Goal: Transaction & Acquisition: Obtain resource

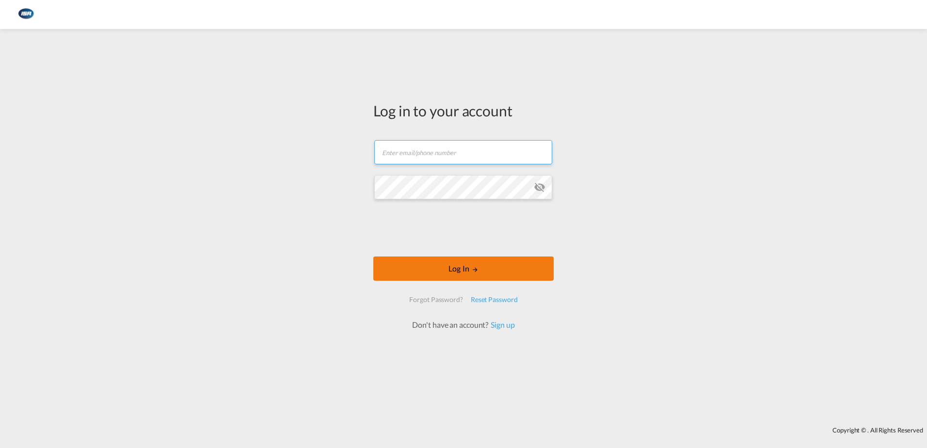
type input "[EMAIL_ADDRESS][DOMAIN_NAME]"
click at [462, 266] on button "Log In" at bounding box center [463, 268] width 180 height 24
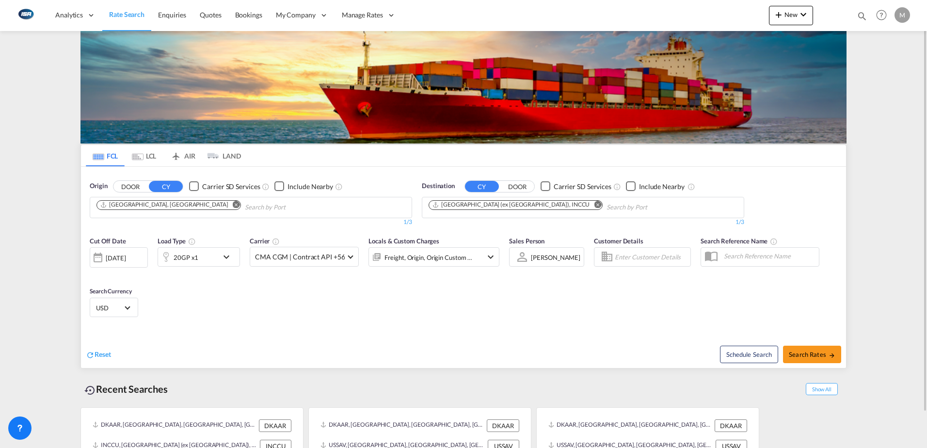
click at [594, 205] on md-icon "Remove" at bounding box center [597, 204] width 7 height 7
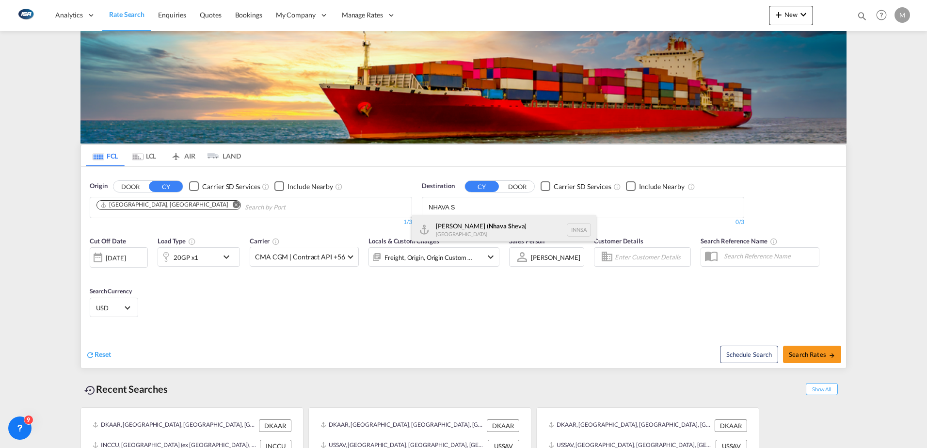
type input "NHAVA S"
drag, startPoint x: 510, startPoint y: 222, endPoint x: 800, endPoint y: 319, distance: 306.4
click at [510, 222] on div "[PERSON_NAME] ( Nhava S heva) [GEOGRAPHIC_DATA] [GEOGRAPHIC_DATA]" at bounding box center [504, 229] width 184 height 29
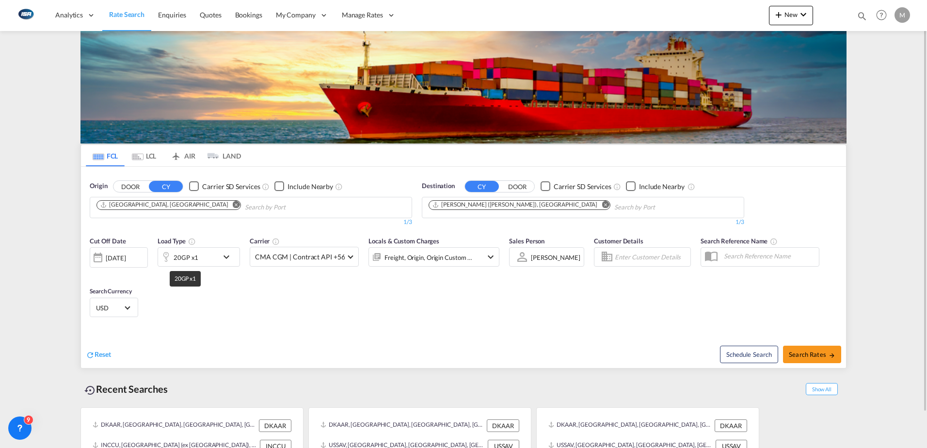
click at [185, 259] on div "20GP x1" at bounding box center [186, 258] width 25 height 14
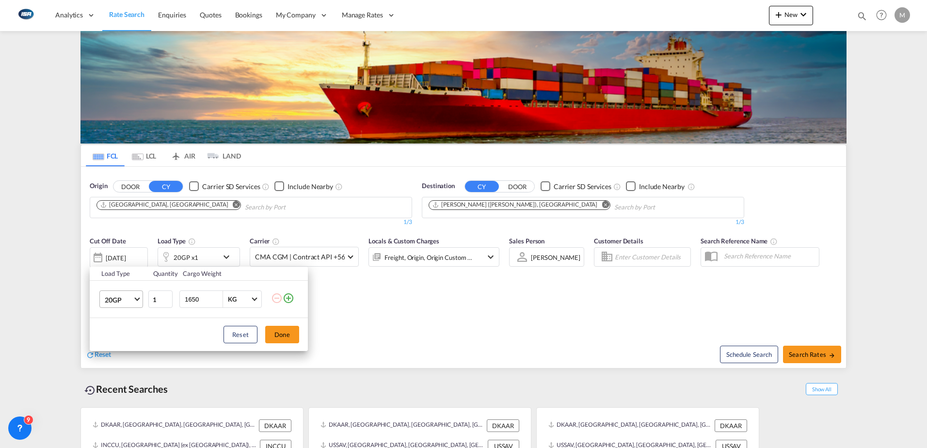
click at [104, 305] on md-select-value "20GP" at bounding box center [123, 299] width 39 height 16
click at [113, 347] on div "40HC" at bounding box center [114, 346] width 18 height 10
click at [280, 334] on button "Done" at bounding box center [282, 334] width 34 height 17
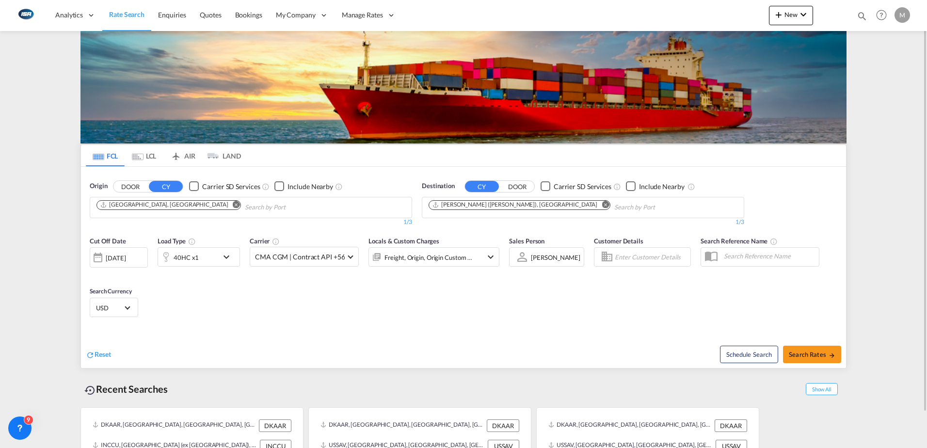
click at [210, 260] on div "40HC x1" at bounding box center [188, 256] width 60 height 19
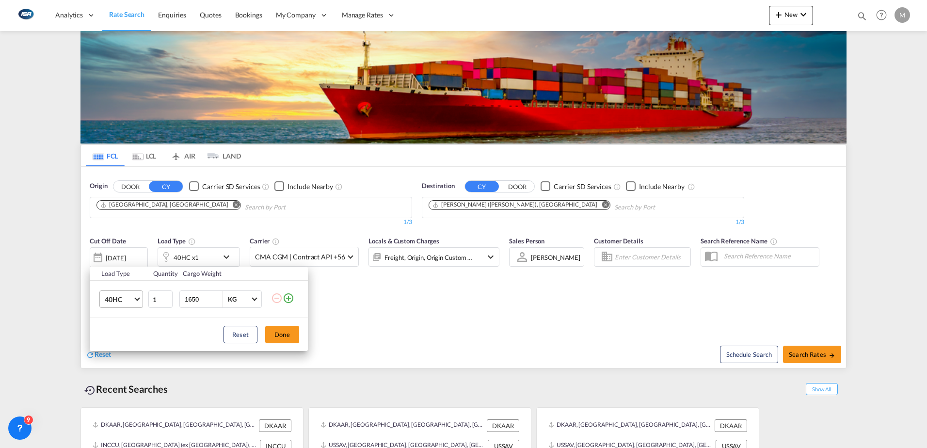
drag, startPoint x: 201, startPoint y: 298, endPoint x: 123, endPoint y: 303, distance: 78.2
click at [133, 296] on tr "40HC 20GP 40GP 40HC 45HC 20RE 40RE 40HR 20OT 40OT 20FR 40FR 40NR 20NR 45S 20TK …" at bounding box center [199, 299] width 218 height 37
type input "10000"
click at [290, 329] on button "Done" at bounding box center [282, 334] width 34 height 17
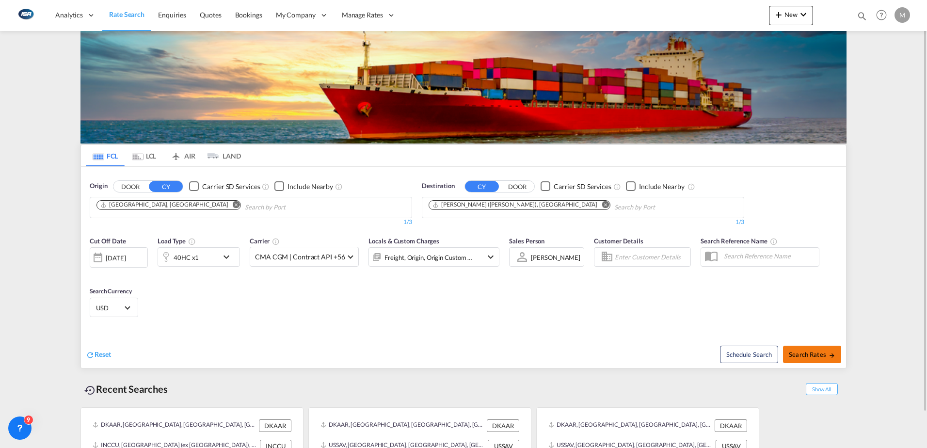
click at [811, 356] on span "Search Rates" at bounding box center [812, 354] width 47 height 8
type input "DKAAR to INNSA / [DATE]"
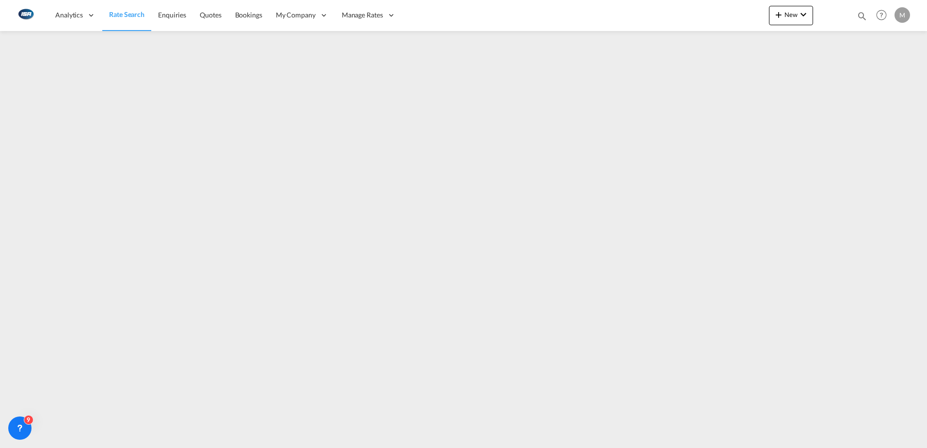
click at [126, 16] on span "Rate Search" at bounding box center [126, 14] width 35 height 8
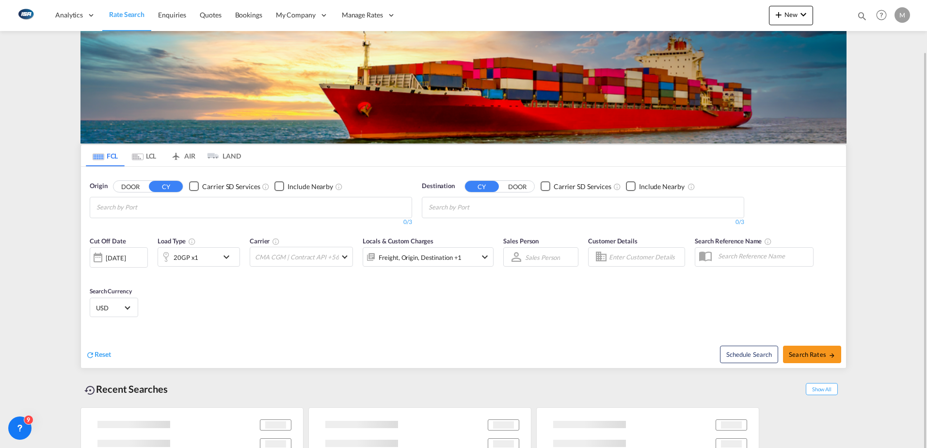
scroll to position [38, 0]
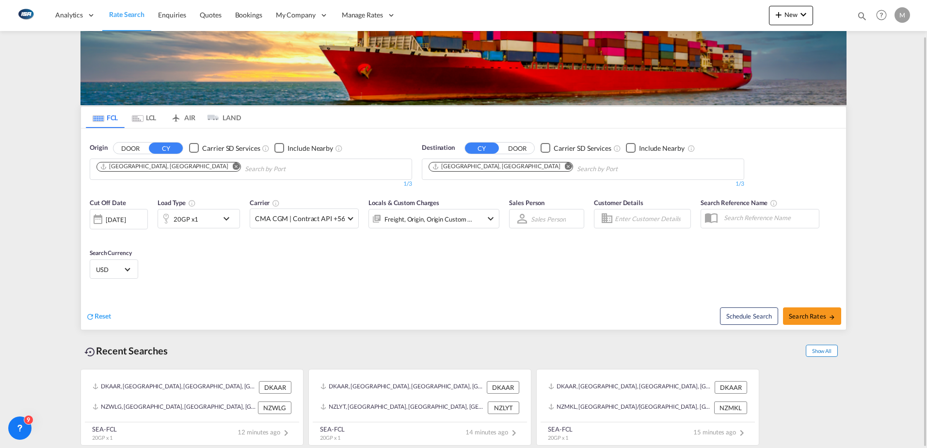
click at [827, 353] on span "Show All" at bounding box center [822, 351] width 32 height 12
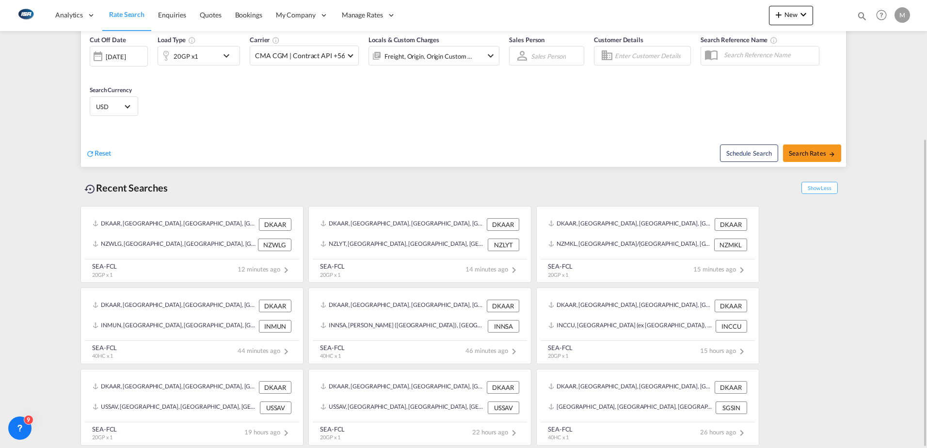
scroll to position [0, 0]
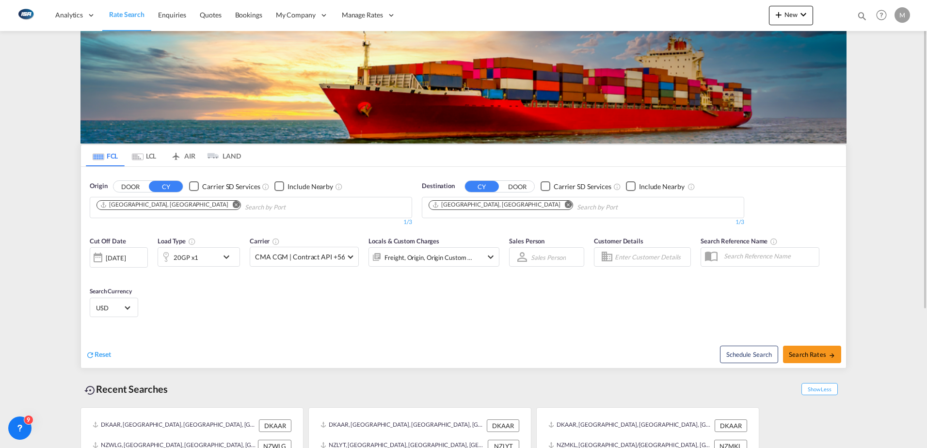
click at [233, 205] on md-icon "Remove" at bounding box center [236, 204] width 7 height 7
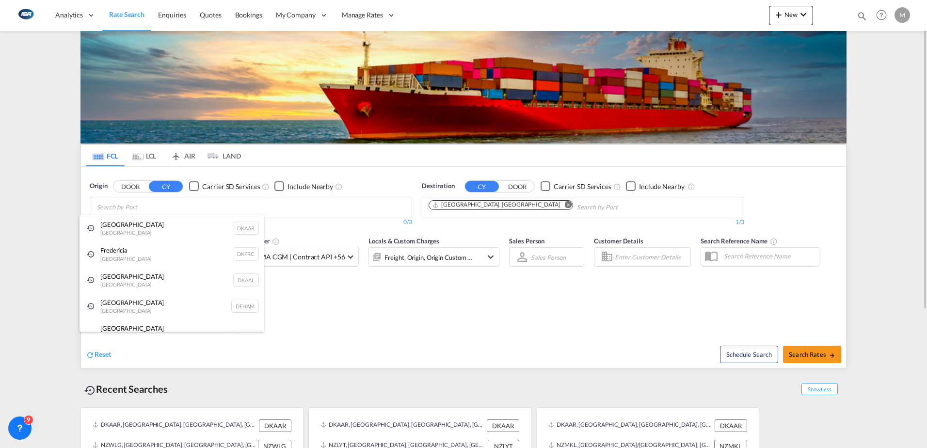
click at [126, 226] on div "Aarhus [GEOGRAPHIC_DATA] DKAAR" at bounding box center [171, 228] width 184 height 26
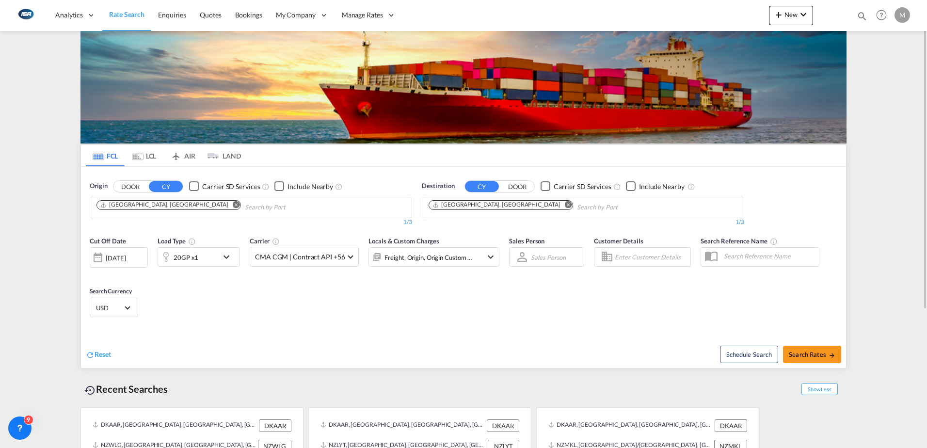
click at [565, 204] on md-icon "Remove" at bounding box center [568, 204] width 7 height 7
type input "apap"
click at [487, 226] on div "Apap a [GEOGRAPHIC_DATA] NGAPP" at bounding box center [504, 229] width 184 height 29
click at [96, 300] on div "USD د.إ AED [GEOGRAPHIC_DATA] Dirham Af AFN Afghan afghani Lek ALL [GEOGRAPHIC_…" at bounding box center [114, 307] width 48 height 19
click at [108, 307] on span "USD" at bounding box center [109, 307] width 27 height 9
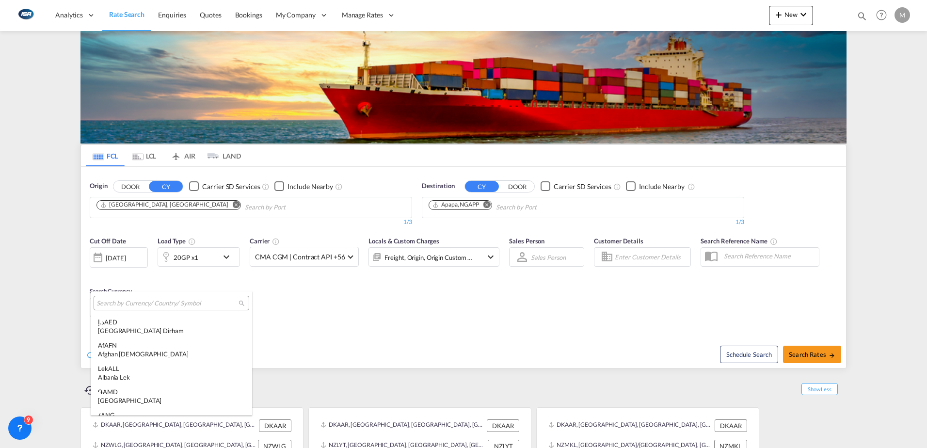
scroll to position [3346, 0]
click at [121, 302] on input "search" at bounding box center [167, 303] width 142 height 9
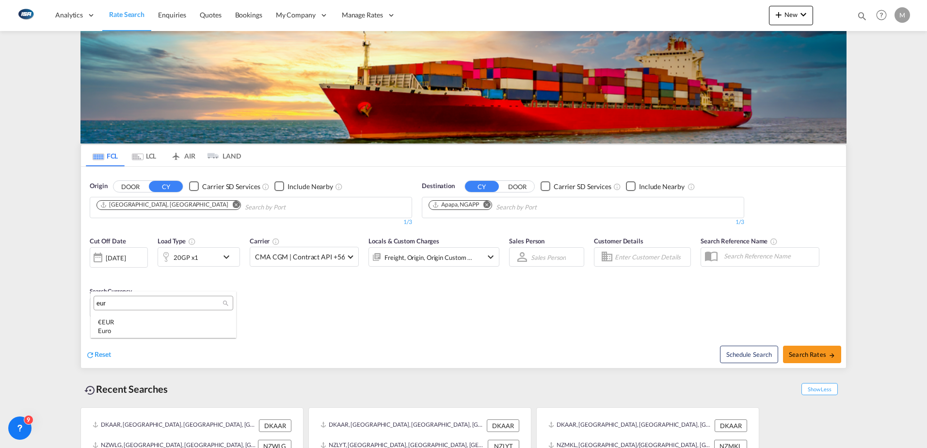
scroll to position [0, 0]
type input "eur"
click at [125, 327] on div "Euro" at bounding box center [163, 330] width 131 height 9
click at [812, 352] on span "Search Rates" at bounding box center [812, 354] width 47 height 8
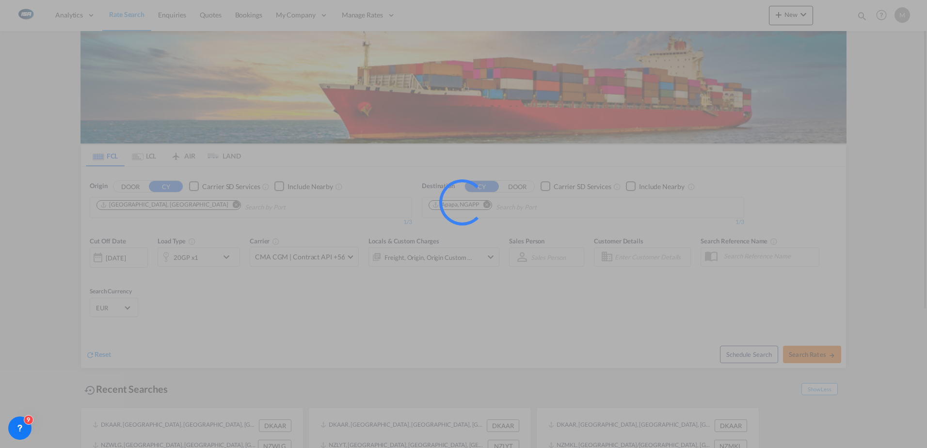
type input "DKAAR to NGAPP / [DATE]"
